Goal: Task Accomplishment & Management: Manage account settings

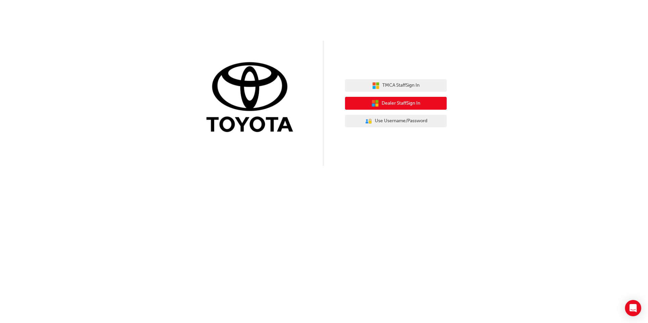
click at [411, 104] on span "Dealer Staff Sign In" at bounding box center [401, 104] width 39 height 8
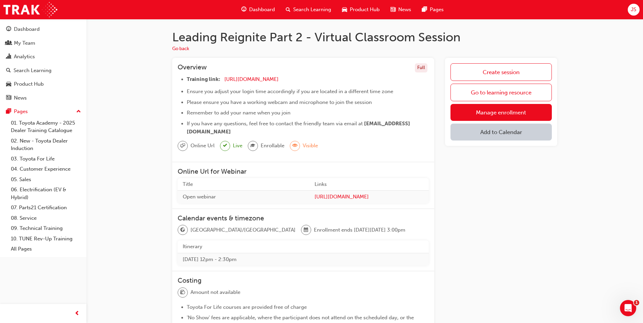
click at [635, 12] on span "JS" at bounding box center [633, 10] width 5 height 8
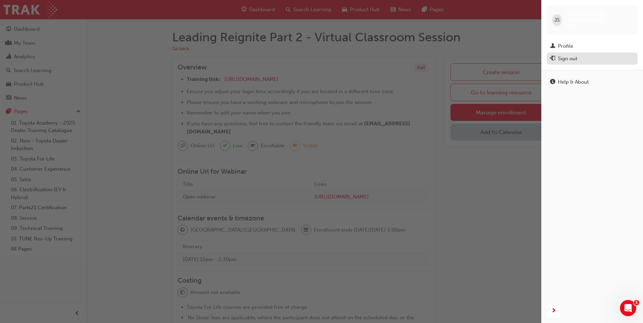
click at [573, 55] on div "Sign out" at bounding box center [567, 59] width 19 height 8
